Goal: Complete application form

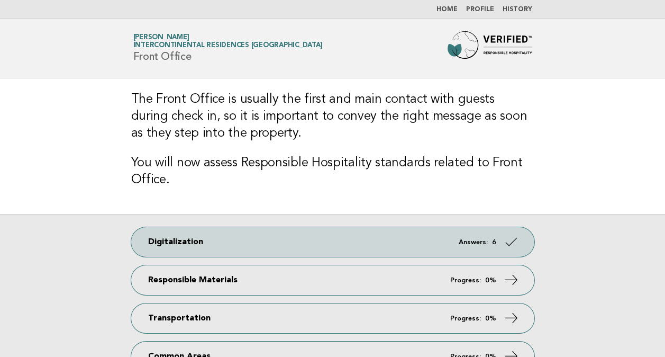
scroll to position [105, 0]
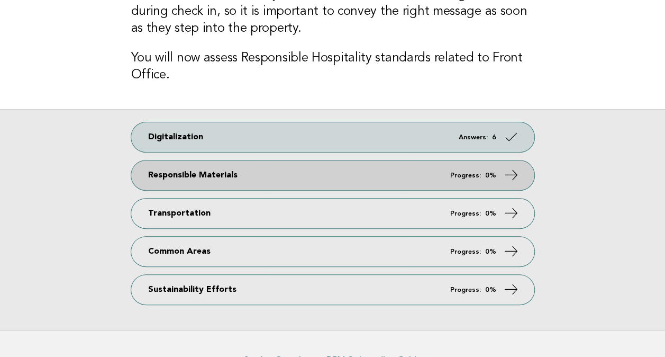
click at [274, 169] on link "Responsible Materials Progress: 0%" at bounding box center [332, 175] width 403 height 30
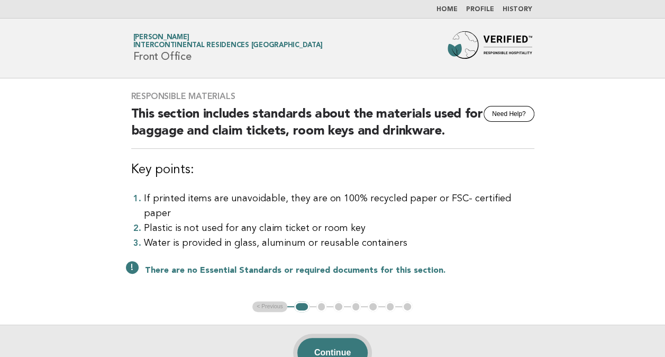
click at [345, 338] on button "Continue" at bounding box center [332, 353] width 70 height 30
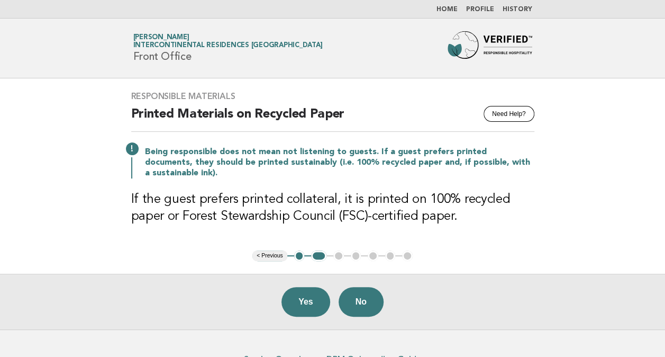
click at [313, 294] on button "Yes" at bounding box center [306, 302] width 49 height 30
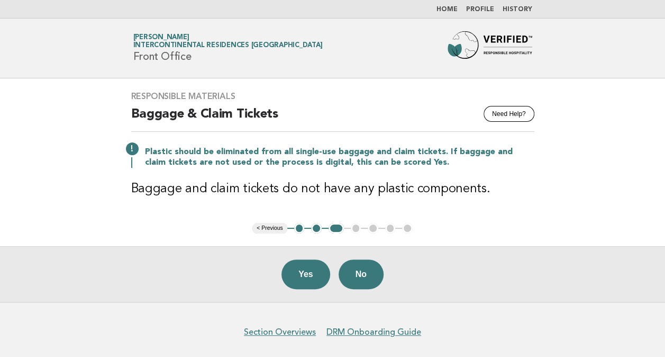
click at [318, 226] on button "2" at bounding box center [316, 228] width 11 height 11
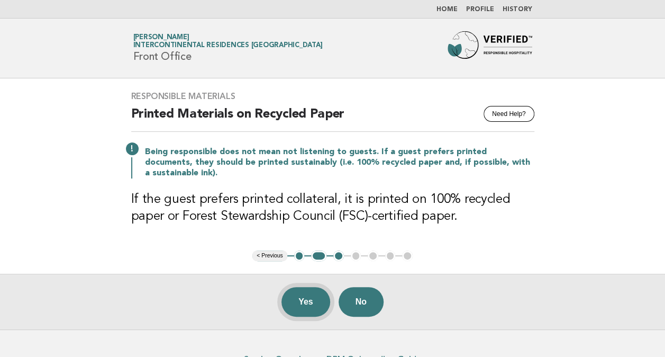
click at [298, 305] on button "Yes" at bounding box center [306, 302] width 49 height 30
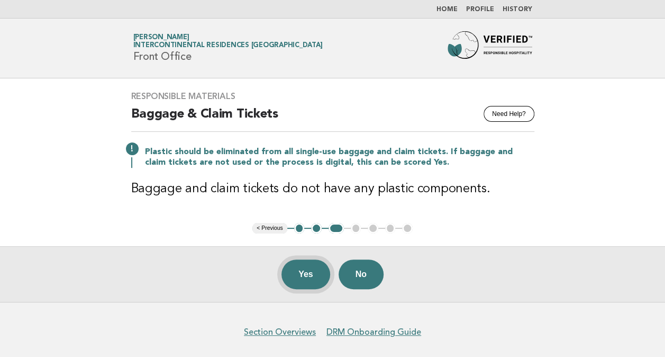
click at [312, 259] on button "Yes" at bounding box center [306, 274] width 49 height 30
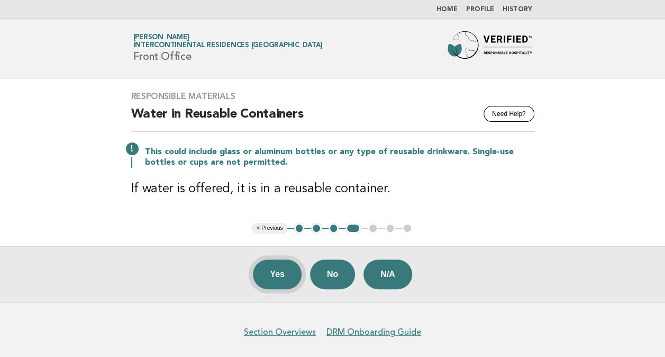
click at [267, 276] on button "Yes" at bounding box center [277, 274] width 49 height 30
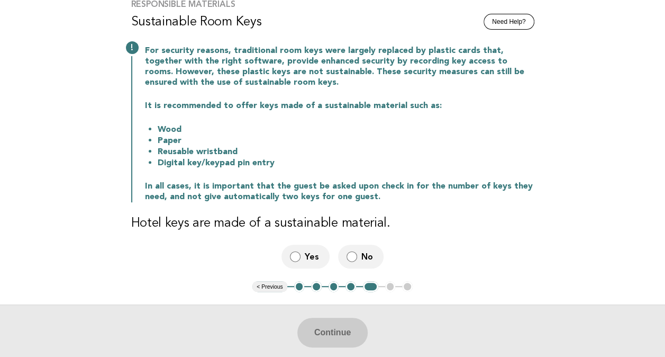
scroll to position [106, 0]
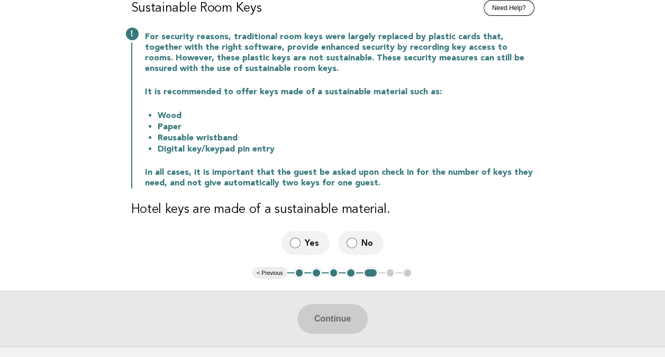
click at [305, 237] on label "Yes" at bounding box center [306, 243] width 48 height 24
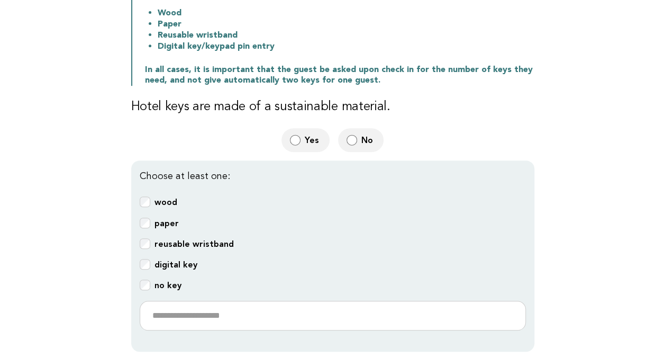
scroll to position [212, 0]
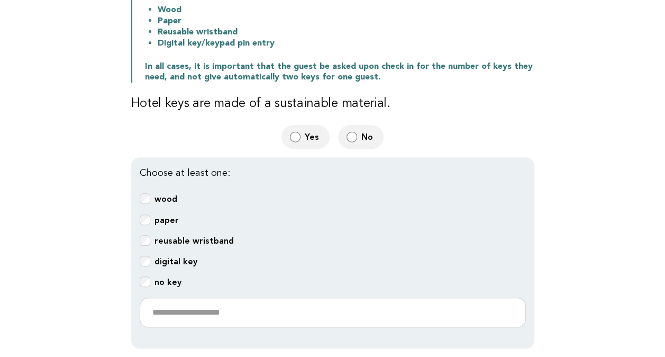
click at [170, 197] on b "wood" at bounding box center [166, 199] width 23 height 10
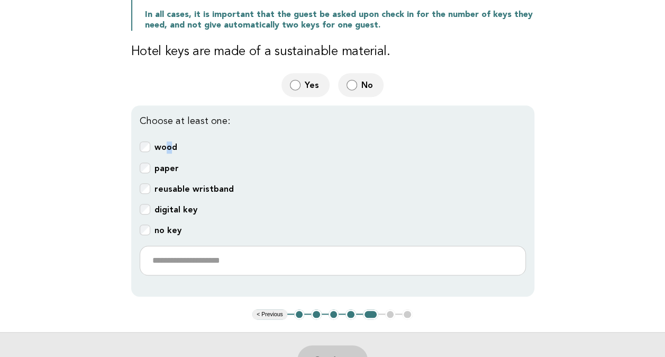
scroll to position [318, 0]
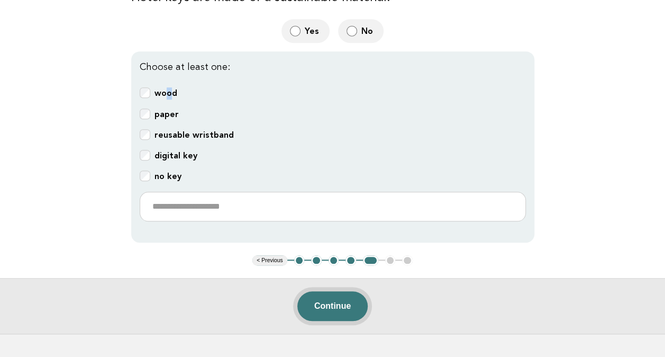
click at [334, 301] on button "Continue" at bounding box center [332, 306] width 70 height 30
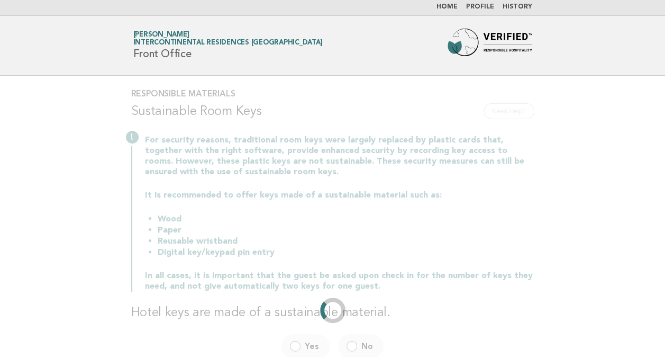
scroll to position [0, 0]
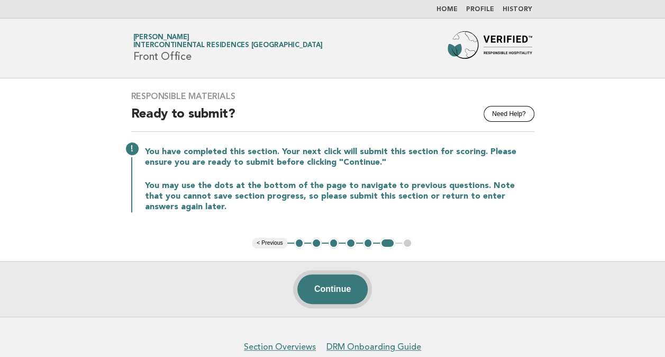
click at [328, 292] on button "Continue" at bounding box center [332, 289] width 70 height 30
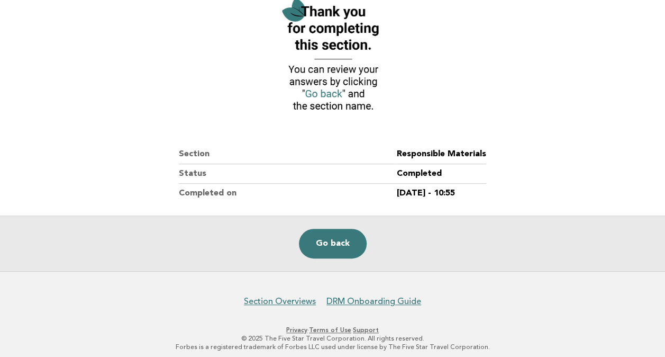
scroll to position [143, 0]
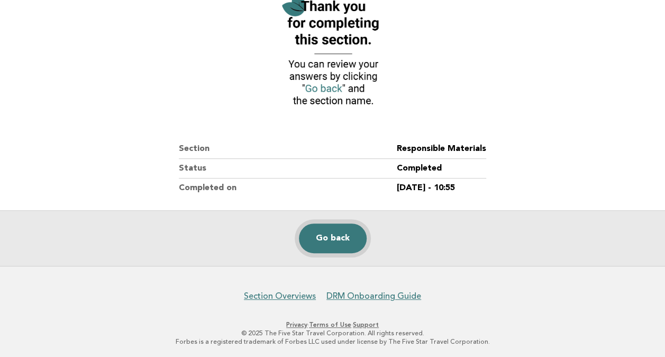
click at [328, 235] on link "Go back" at bounding box center [333, 238] width 68 height 30
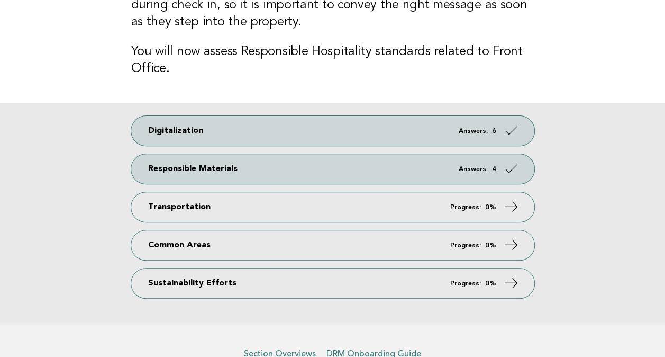
scroll to position [159, 0]
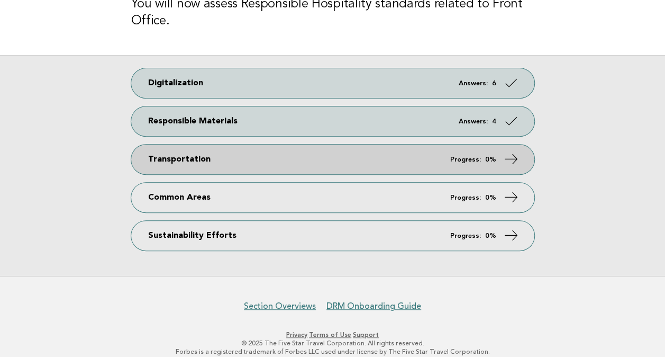
click at [333, 159] on link "Transportation Progress: 0%" at bounding box center [332, 159] width 403 height 30
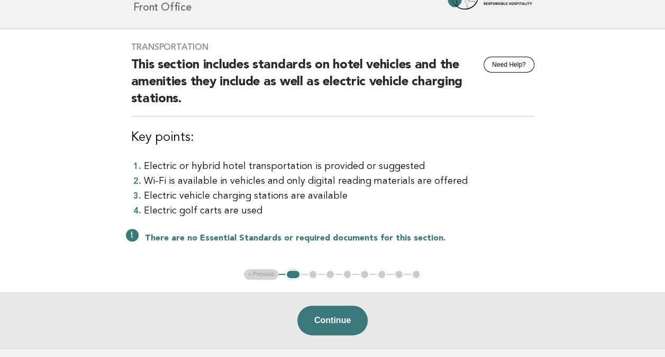
scroll to position [106, 0]
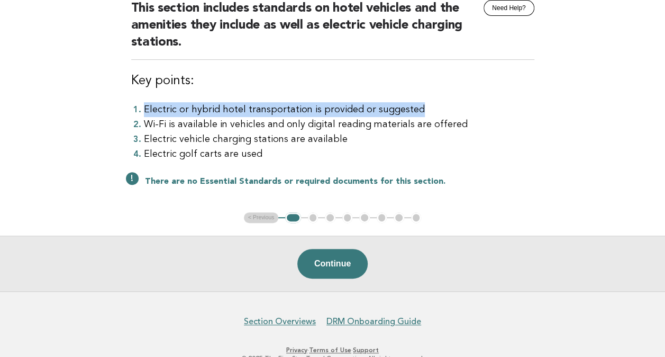
drag, startPoint x: 144, startPoint y: 111, endPoint x: 439, endPoint y: 104, distance: 295.4
click at [439, 104] on li "Electric or hybrid hotel transportation is provided or suggested" at bounding box center [339, 109] width 391 height 15
click at [351, 257] on button "Continue" at bounding box center [332, 264] width 70 height 30
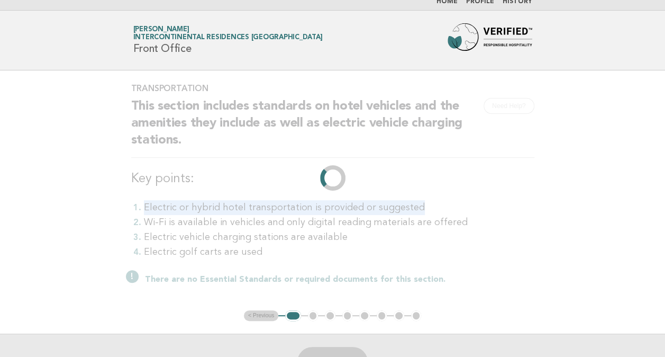
scroll to position [0, 0]
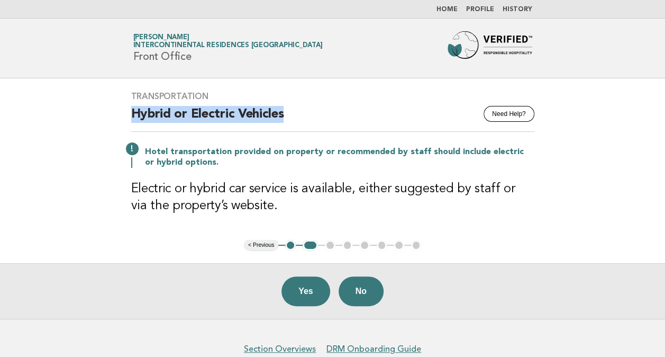
drag, startPoint x: 134, startPoint y: 108, endPoint x: 302, endPoint y: 115, distance: 167.9
click at [302, 115] on h2 "Hybrid or Electric Vehicles" at bounding box center [332, 119] width 403 height 26
click at [347, 98] on h3 "Transportation" at bounding box center [332, 96] width 403 height 11
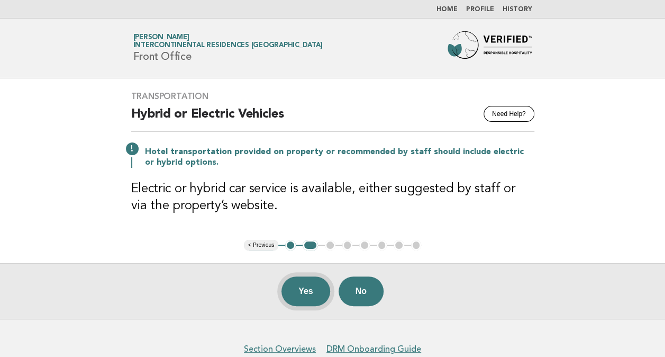
click at [305, 291] on button "Yes" at bounding box center [306, 291] width 49 height 30
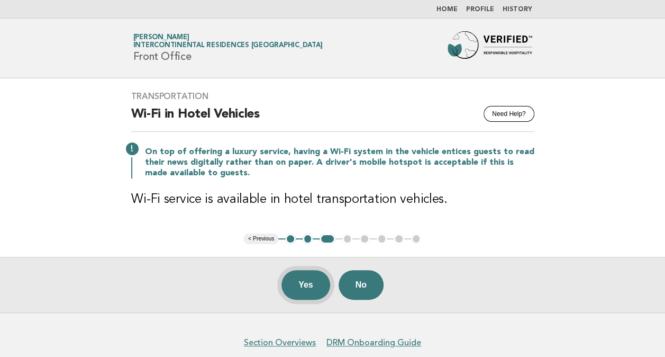
click at [305, 285] on button "Yes" at bounding box center [306, 285] width 49 height 30
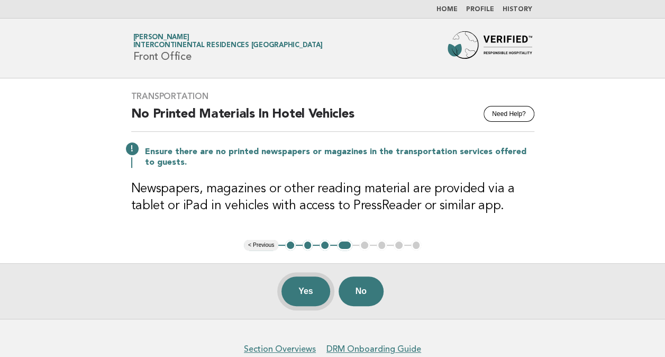
click at [295, 292] on button "Yes" at bounding box center [306, 291] width 49 height 30
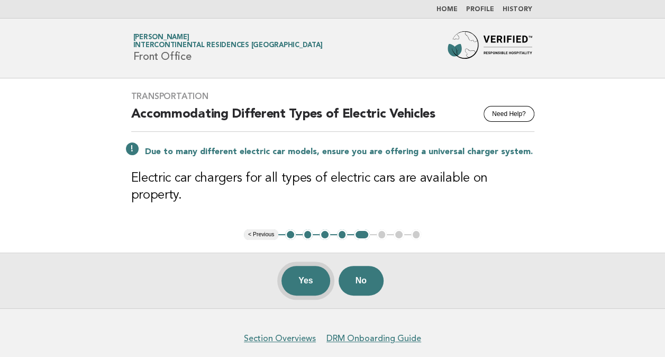
click at [300, 268] on button "Yes" at bounding box center [306, 281] width 49 height 30
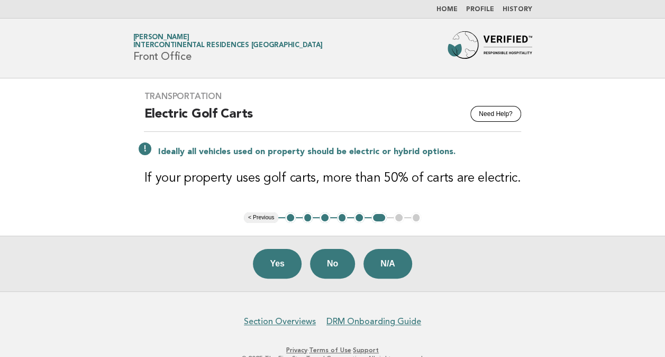
click at [388, 256] on button "N/A" at bounding box center [388, 264] width 49 height 30
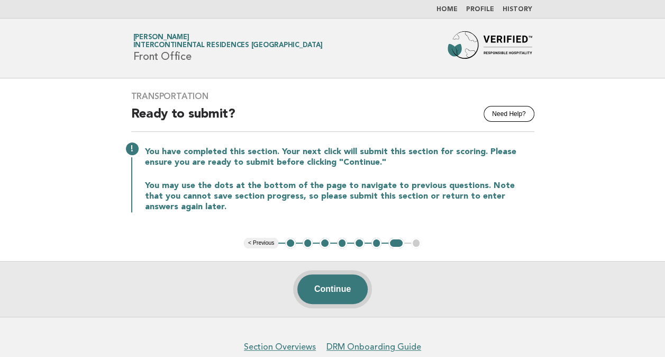
click at [338, 289] on button "Continue" at bounding box center [332, 289] width 70 height 30
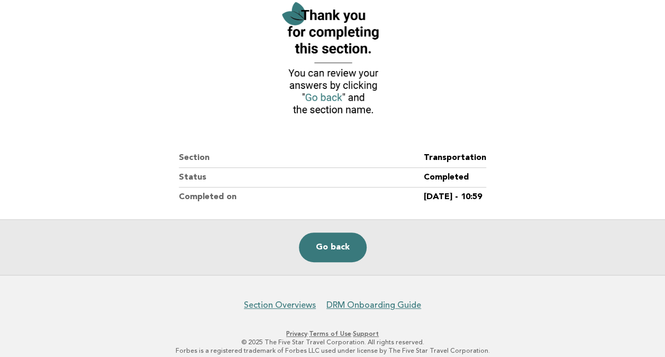
scroll to position [143, 0]
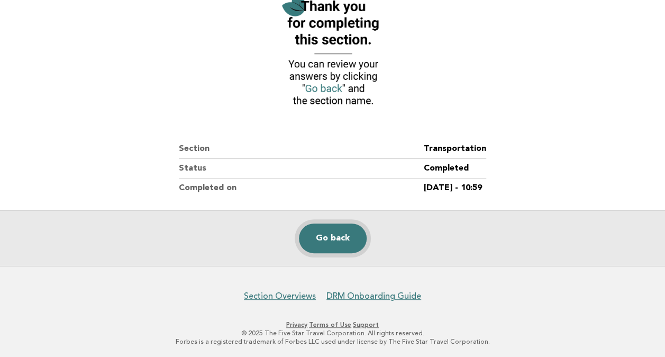
click at [334, 230] on link "Go back" at bounding box center [333, 238] width 68 height 30
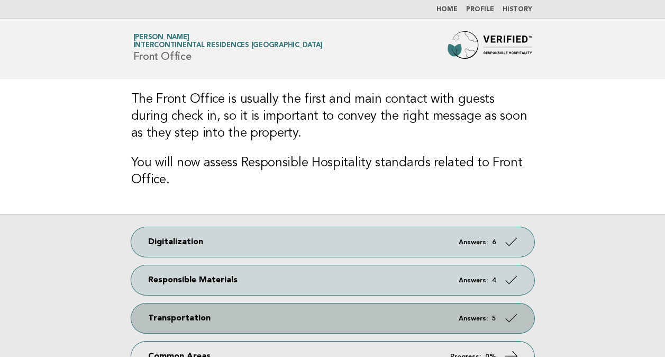
scroll to position [106, 0]
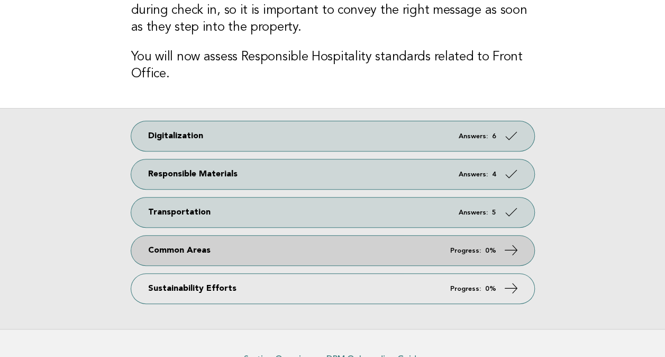
click at [319, 258] on link "Common Areas Progress: 0%" at bounding box center [332, 250] width 403 height 30
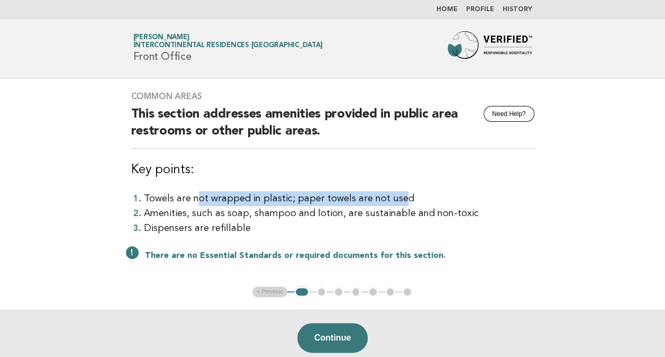
drag, startPoint x: 198, startPoint y: 194, endPoint x: 380, endPoint y: 200, distance: 182.1
click at [380, 200] on li "Towels are not wrapped in plastic; paper towels are not used" at bounding box center [339, 198] width 391 height 15
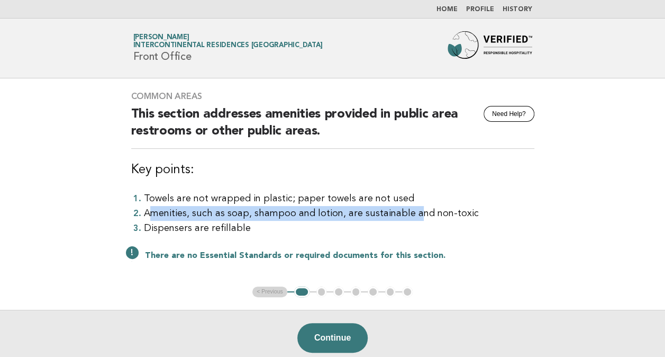
drag, startPoint x: 151, startPoint y: 214, endPoint x: 411, endPoint y: 213, distance: 259.8
click at [411, 213] on li "Amenities, such as soap, shampoo and lotion, are sustainable and non-toxic" at bounding box center [339, 213] width 391 height 15
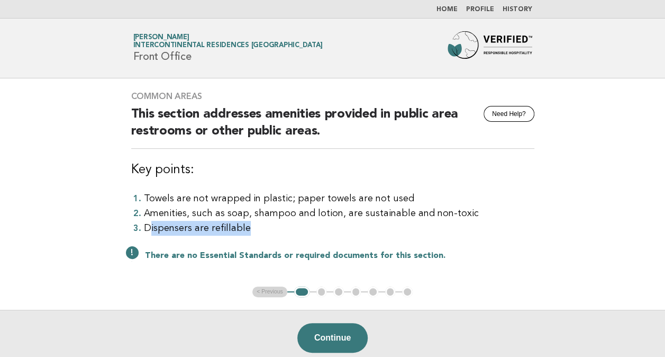
drag, startPoint x: 151, startPoint y: 225, endPoint x: 269, endPoint y: 225, distance: 118.0
click at [269, 225] on li "Dispensers are refillable" at bounding box center [339, 228] width 391 height 15
drag, startPoint x: 269, startPoint y: 225, endPoint x: 300, endPoint y: 231, distance: 31.2
click at [300, 231] on li "Dispensers are refillable" at bounding box center [339, 228] width 391 height 15
click at [328, 331] on button "Continue" at bounding box center [332, 338] width 70 height 30
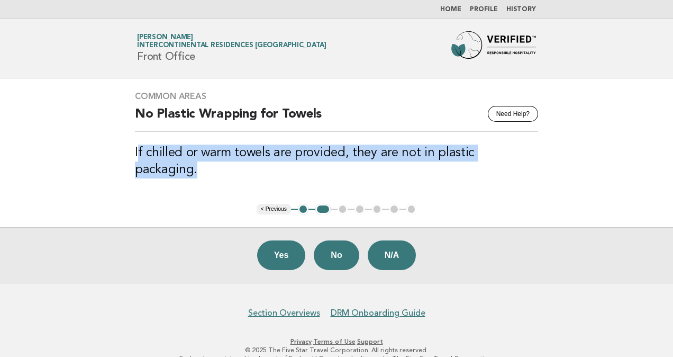
drag, startPoint x: 142, startPoint y: 157, endPoint x: 532, endPoint y: 157, distance: 390.5
click at [532, 157] on h3 "If chilled or warm towels are provided, they are not in plastic packaging." at bounding box center [336, 161] width 403 height 34
click at [279, 242] on button "Yes" at bounding box center [281, 255] width 49 height 30
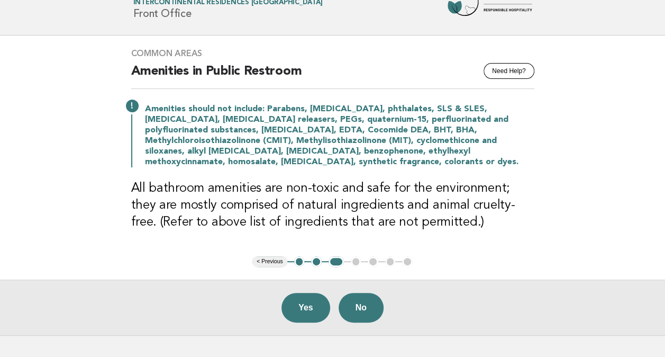
scroll to position [53, 0]
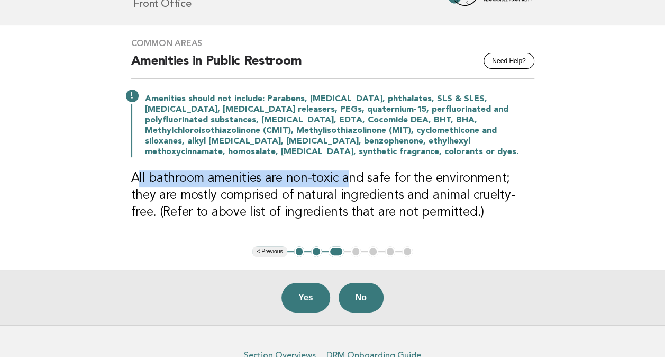
drag, startPoint x: 139, startPoint y: 175, endPoint x: 345, endPoint y: 183, distance: 206.6
click at [345, 183] on h3 "All bathroom amenities are non-toxic and safe for the environment; they are mos…" at bounding box center [332, 195] width 403 height 51
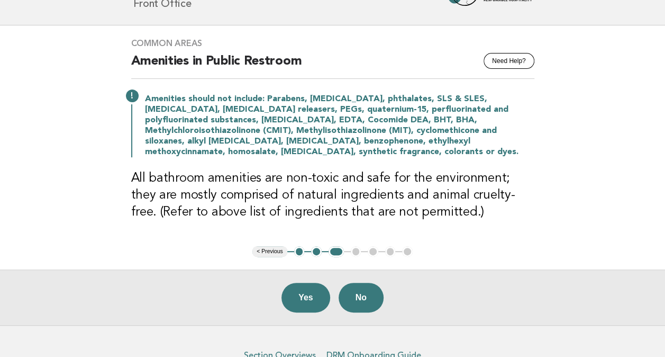
drag, startPoint x: 345, startPoint y: 183, endPoint x: 382, endPoint y: 193, distance: 37.7
click at [382, 193] on h3 "All bathroom amenities are non-toxic and safe for the environment; they are mos…" at bounding box center [332, 195] width 403 height 51
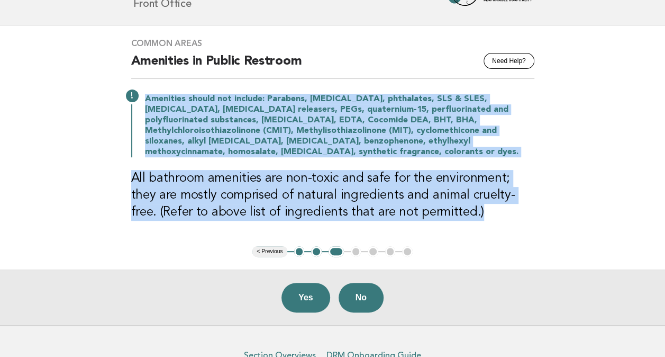
drag, startPoint x: 144, startPoint y: 95, endPoint x: 463, endPoint y: 215, distance: 339.8
click at [463, 215] on div "Common Areas Need Help? Amenities in Public Restroom Amenities should not inclu…" at bounding box center [333, 135] width 429 height 221
click at [553, 214] on main "Common Areas Need Help? Amenities in Public Restroom Amenities should not inclu…" at bounding box center [332, 175] width 665 height 300
click at [297, 297] on button "Yes" at bounding box center [306, 298] width 49 height 30
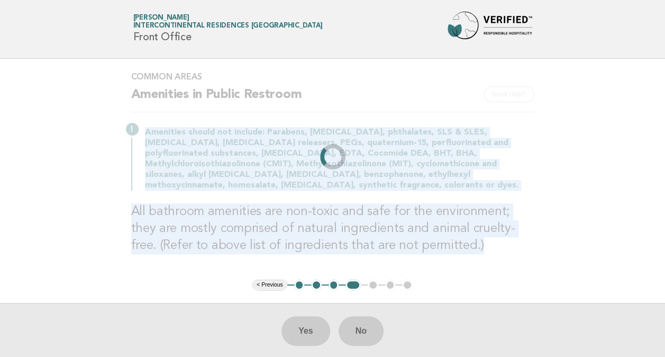
scroll to position [0, 0]
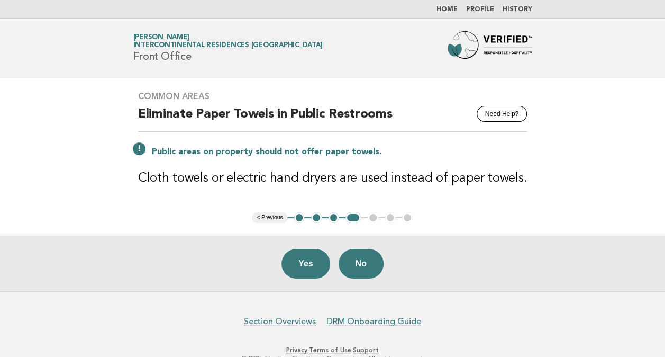
click at [331, 213] on button "3" at bounding box center [334, 217] width 11 height 11
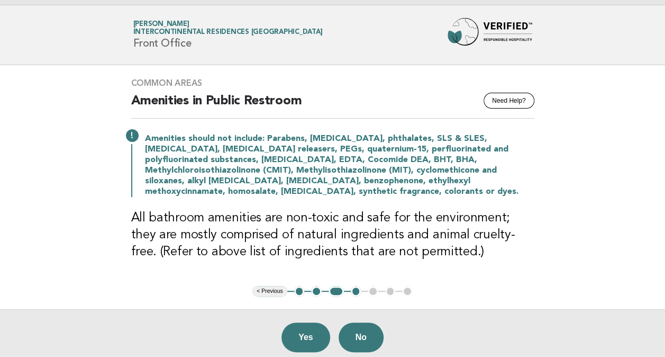
scroll to position [53, 0]
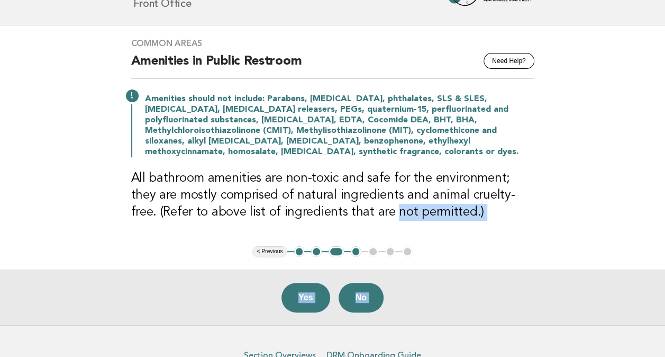
drag, startPoint x: 361, startPoint y: 244, endPoint x: 355, endPoint y: 249, distance: 7.2
click at [355, 249] on main "Common Areas Need Help? Amenities in Public Restroom Amenities should not inclu…" at bounding box center [332, 175] width 665 height 300
click at [355, 249] on button "4" at bounding box center [356, 251] width 11 height 11
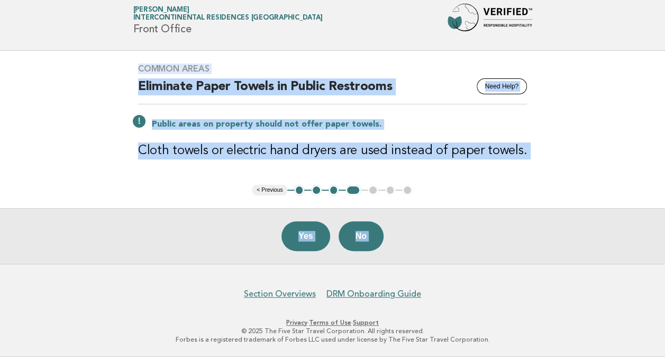
scroll to position [25, 0]
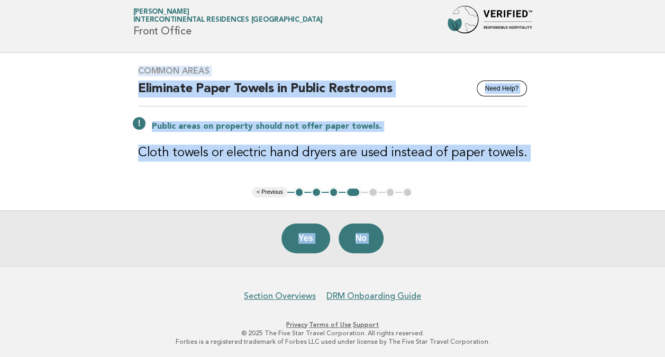
click at [475, 240] on div "Yes No" at bounding box center [332, 238] width 665 height 56
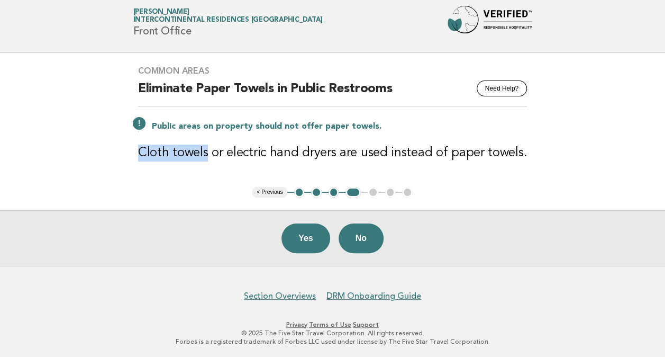
drag, startPoint x: 211, startPoint y: 153, endPoint x: 142, endPoint y: 149, distance: 69.5
click at [142, 149] on h3 "Cloth towels or electric hand dryers are used instead of paper towels." at bounding box center [332, 152] width 389 height 17
drag, startPoint x: 142, startPoint y: 149, endPoint x: 156, endPoint y: 177, distance: 31.9
click at [156, 177] on div "Common Areas Need Help? Eliminate Paper Towels in Public Restrooms Public areas…" at bounding box center [332, 120] width 414 height 134
click at [185, 150] on h3 "Cloth towels or electric hand dryers are used instead of paper towels." at bounding box center [332, 152] width 389 height 17
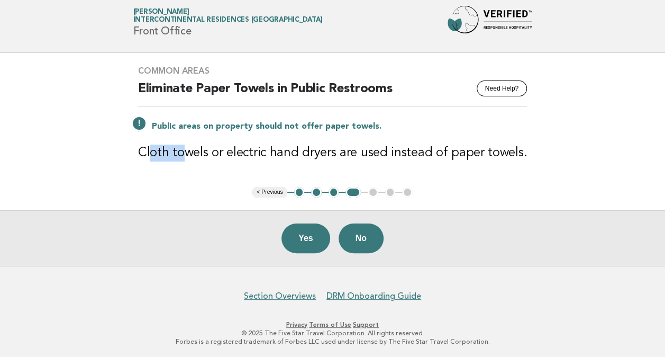
drag, startPoint x: 155, startPoint y: 148, endPoint x: 188, endPoint y: 153, distance: 34.2
click at [188, 153] on h3 "Cloth towels or electric hand dryers are used instead of paper towels." at bounding box center [332, 152] width 389 height 17
click at [304, 240] on button "Yes" at bounding box center [306, 238] width 49 height 30
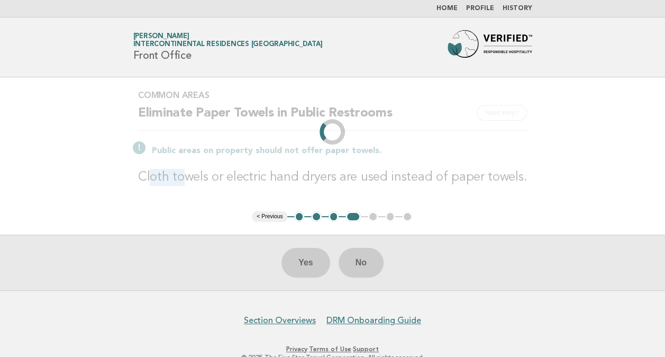
scroll to position [0, 0]
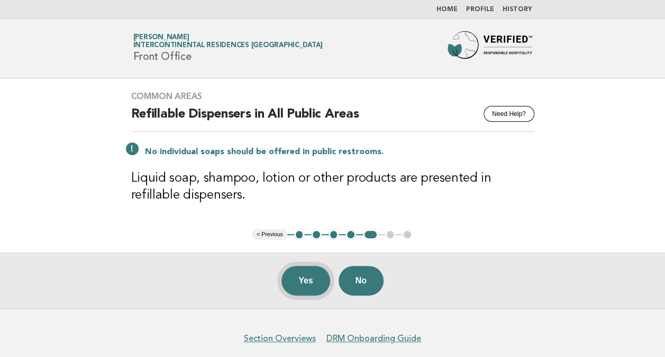
click at [290, 280] on button "Yes" at bounding box center [306, 281] width 49 height 30
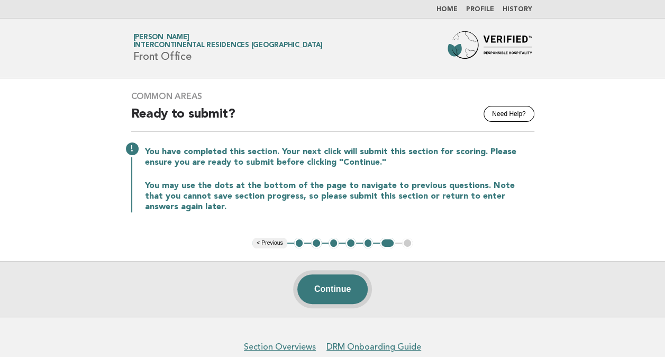
click at [319, 293] on button "Continue" at bounding box center [332, 289] width 70 height 30
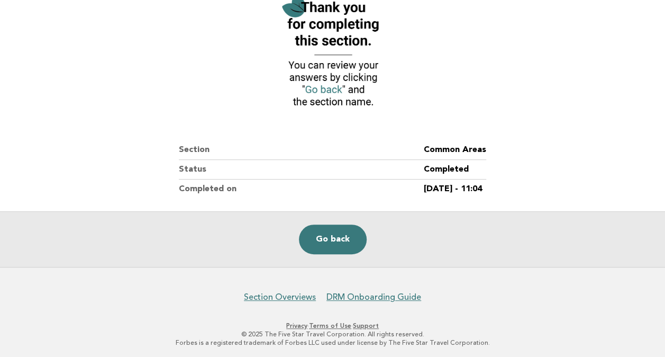
scroll to position [143, 0]
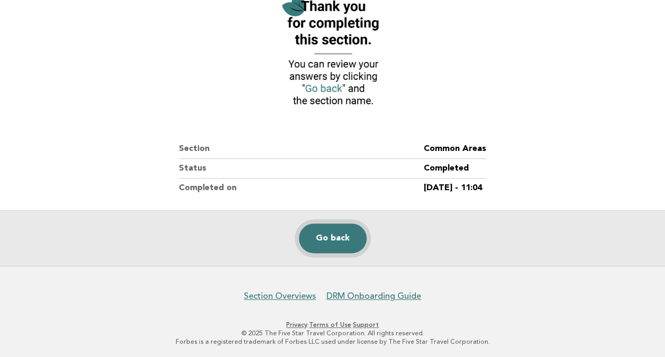
click at [313, 235] on link "Go back" at bounding box center [333, 238] width 68 height 30
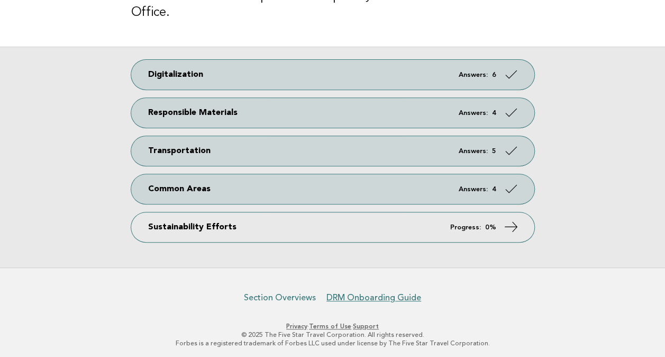
scroll to position [169, 0]
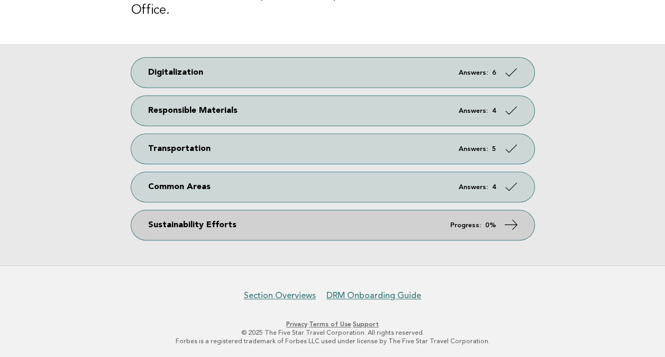
click at [250, 222] on link "Sustainability Efforts Progress: 0%" at bounding box center [332, 225] width 403 height 30
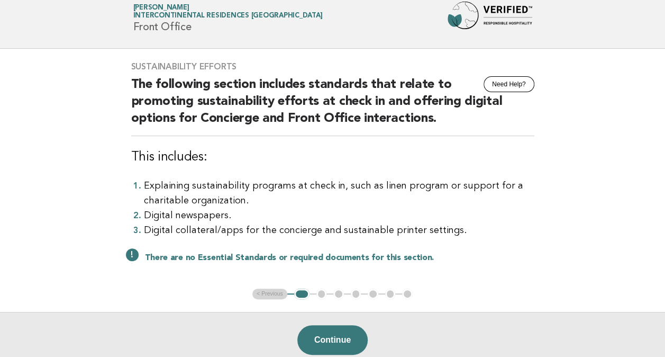
scroll to position [53, 0]
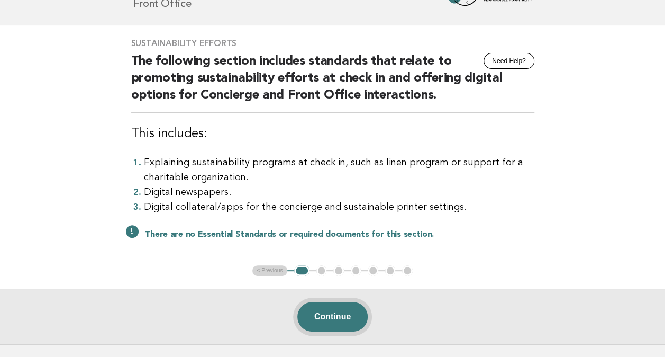
click at [348, 310] on button "Continue" at bounding box center [332, 317] width 70 height 30
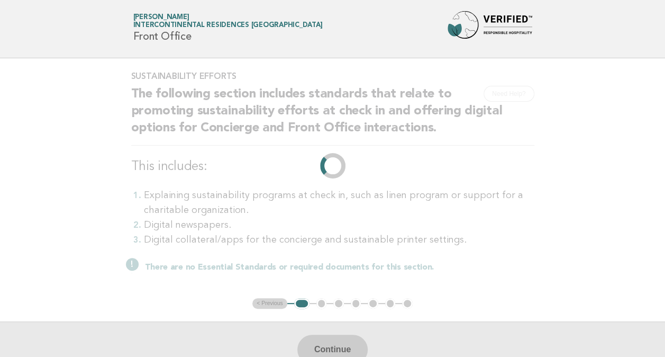
scroll to position [0, 0]
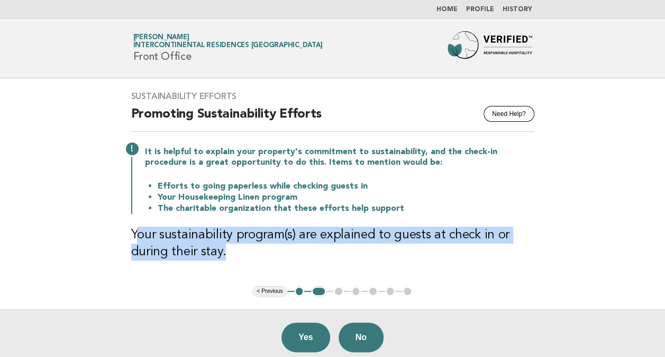
drag, startPoint x: 136, startPoint y: 231, endPoint x: 328, endPoint y: 245, distance: 192.6
click at [328, 245] on h3 "Your sustainability program(s) are explained to guests at check in or during th…" at bounding box center [332, 243] width 403 height 34
drag, startPoint x: 328, startPoint y: 245, endPoint x: 253, endPoint y: 266, distance: 77.9
click at [253, 266] on div "Sustainability Efforts Need Help? Promoting Sustainability Efforts It is helpfu…" at bounding box center [333, 181] width 429 height 207
click at [295, 336] on button "Yes" at bounding box center [306, 337] width 49 height 30
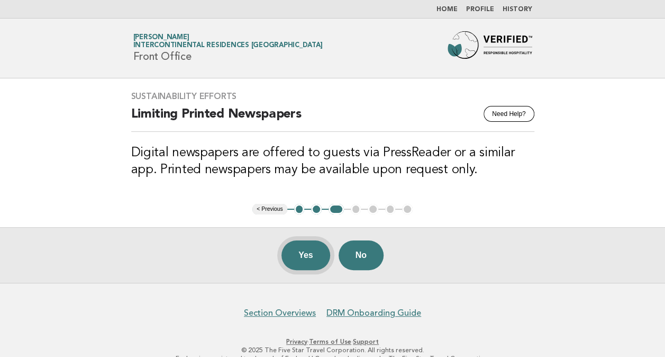
click at [315, 253] on button "Yes" at bounding box center [306, 255] width 49 height 30
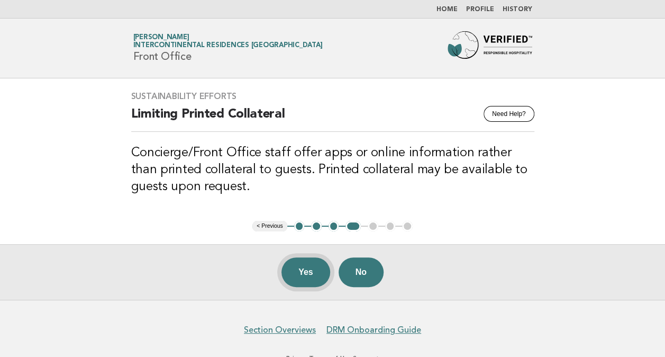
click at [314, 270] on button "Yes" at bounding box center [306, 272] width 49 height 30
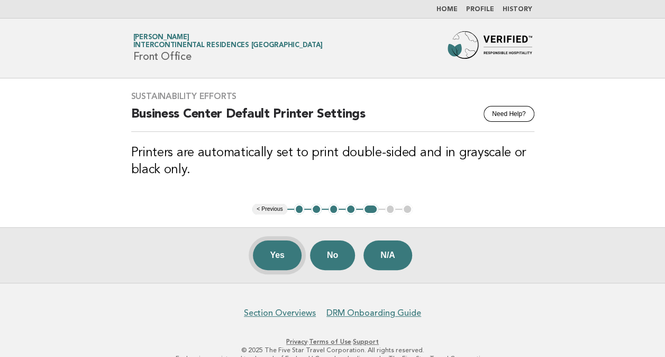
click at [291, 255] on button "Yes" at bounding box center [277, 255] width 49 height 30
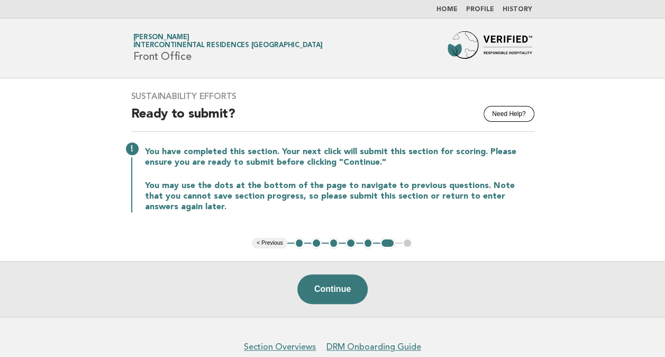
click at [349, 239] on button "4" at bounding box center [351, 243] width 11 height 11
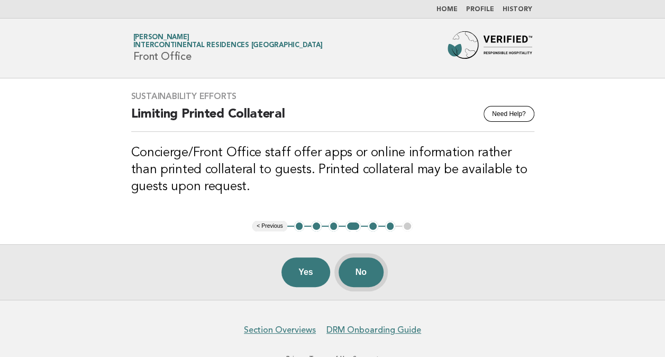
click at [362, 271] on button "No" at bounding box center [361, 272] width 45 height 30
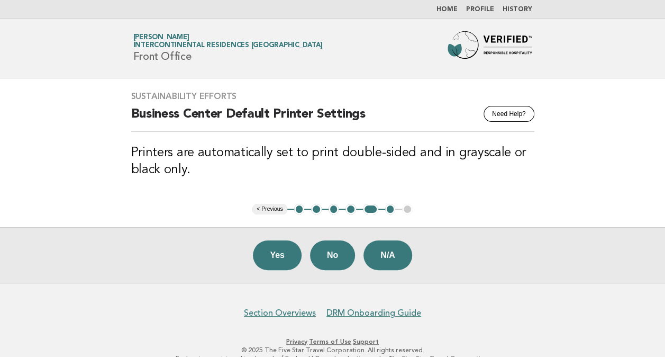
click at [351, 208] on button "4" at bounding box center [351, 209] width 11 height 11
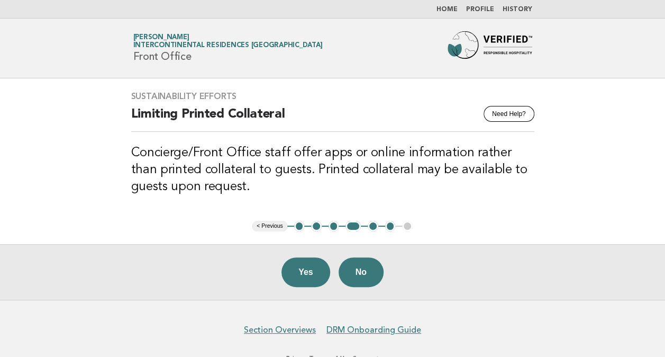
click at [333, 226] on button "3" at bounding box center [334, 226] width 11 height 11
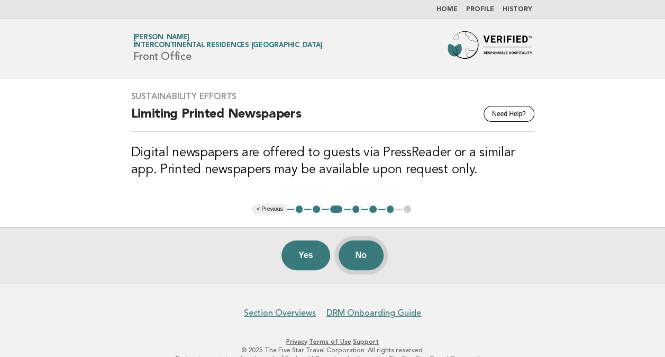
click at [359, 256] on button "No" at bounding box center [361, 255] width 45 height 30
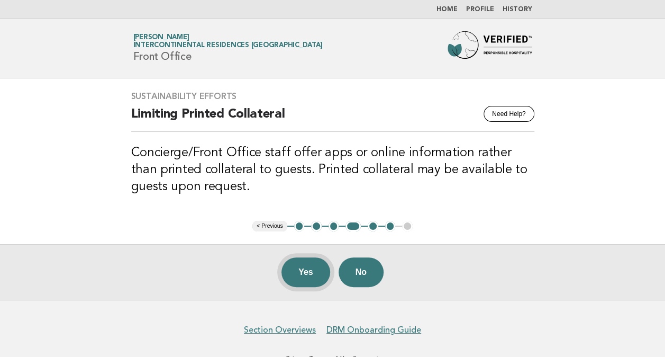
click at [316, 270] on button "Yes" at bounding box center [306, 272] width 49 height 30
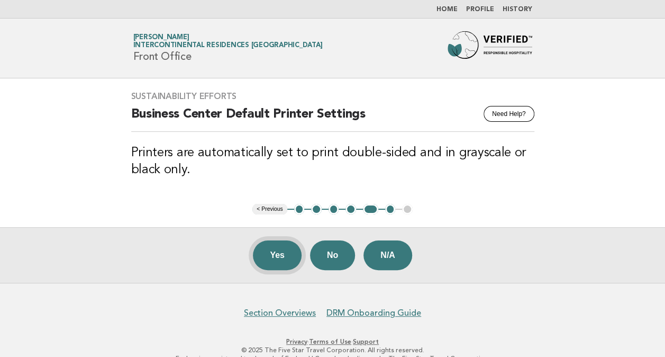
click at [286, 255] on button "Yes" at bounding box center [277, 255] width 49 height 30
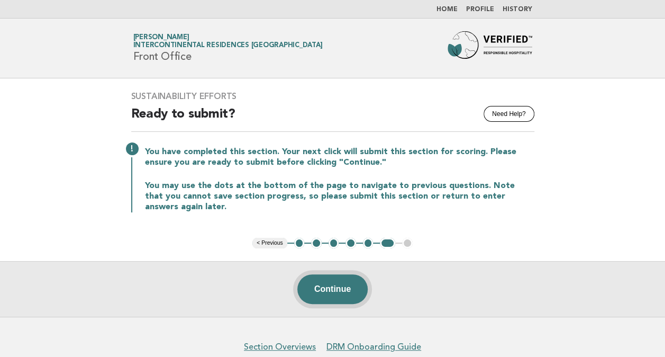
click at [321, 284] on button "Continue" at bounding box center [332, 289] width 70 height 30
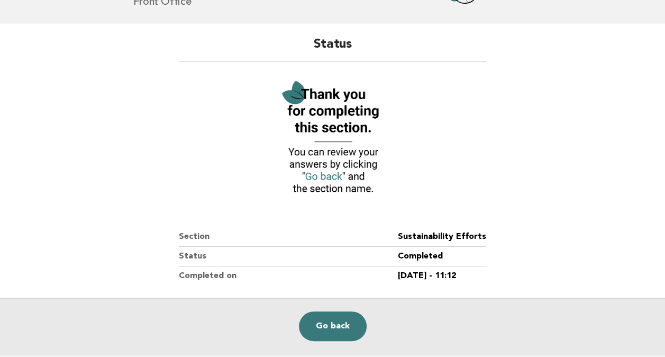
scroll to position [106, 0]
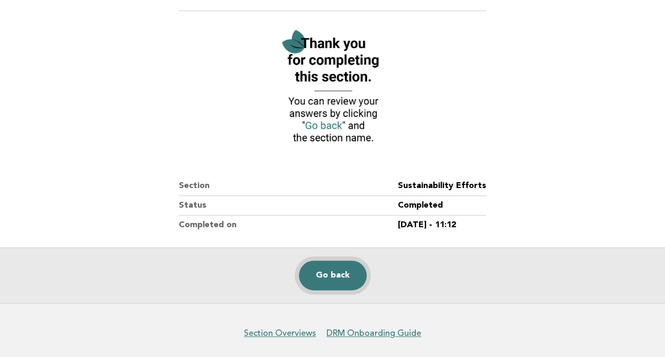
click at [359, 282] on link "Go back" at bounding box center [333, 275] width 68 height 30
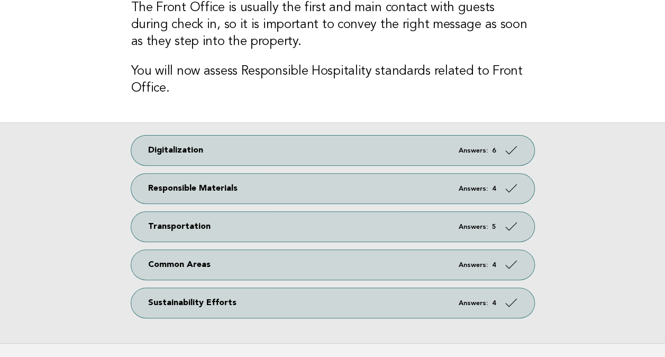
scroll to position [106, 0]
